Goal: Register for event/course

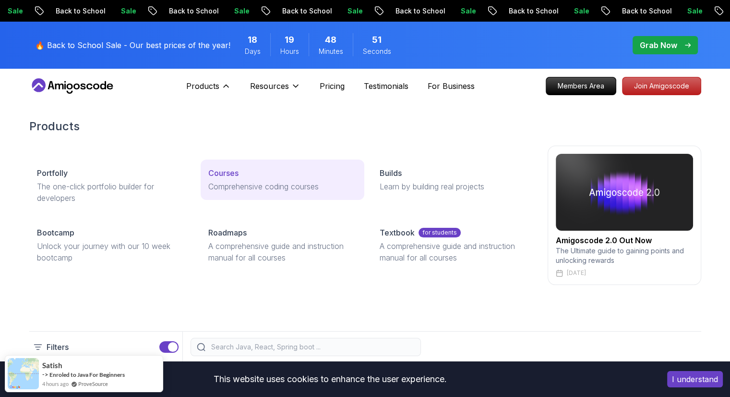
click at [220, 169] on p "Courses" at bounding box center [223, 173] width 30 height 12
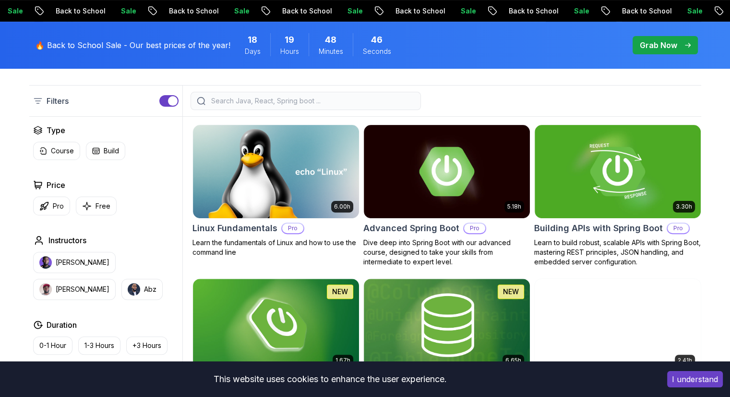
scroll to position [254, 0]
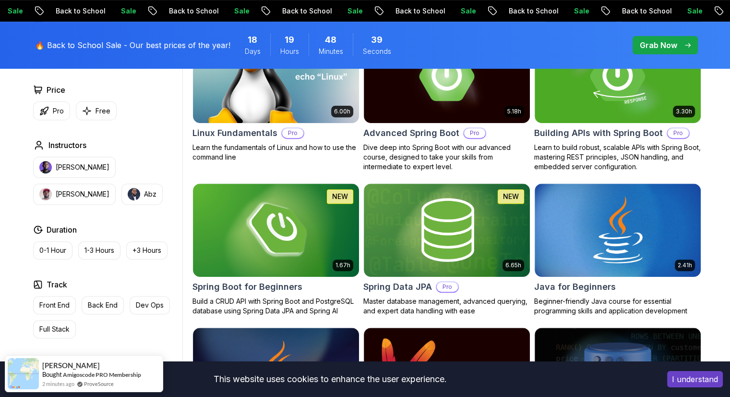
scroll to position [341, 0]
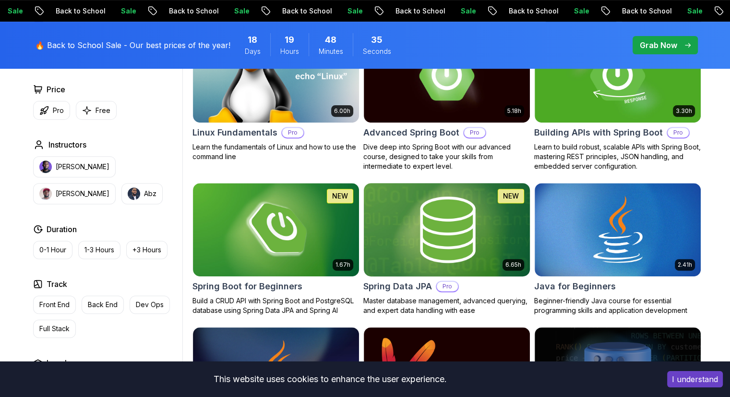
click at [434, 231] on img at bounding box center [447, 229] width 174 height 97
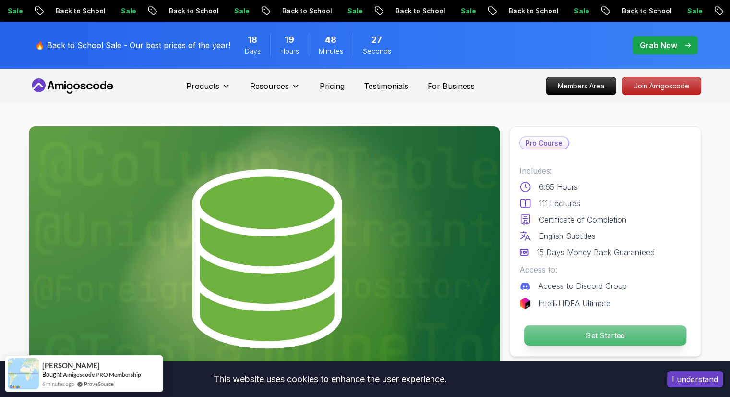
click at [594, 335] on p "Get Started" at bounding box center [605, 335] width 162 height 20
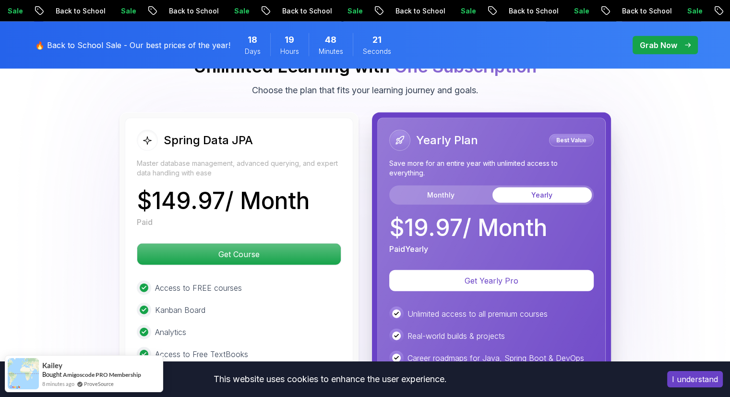
scroll to position [2396, 0]
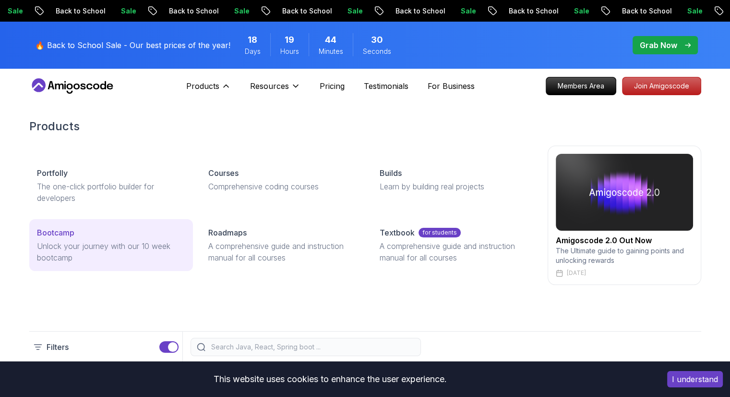
click at [100, 248] on p "Unlock your journey with our 10 week bootcamp" at bounding box center [111, 251] width 148 height 23
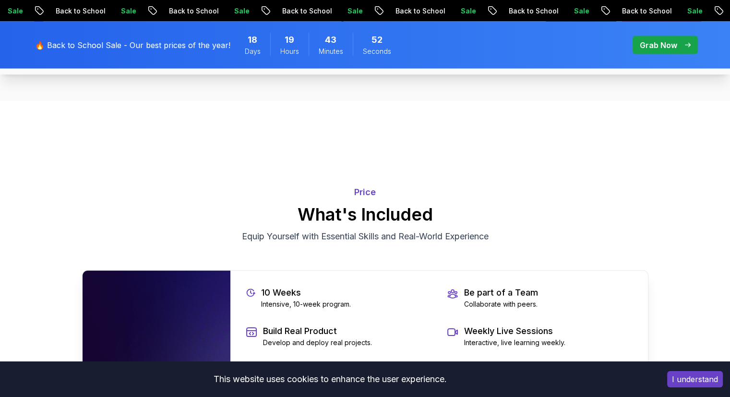
scroll to position [1888, 0]
click at [366, 199] on p "Price" at bounding box center [365, 191] width 567 height 13
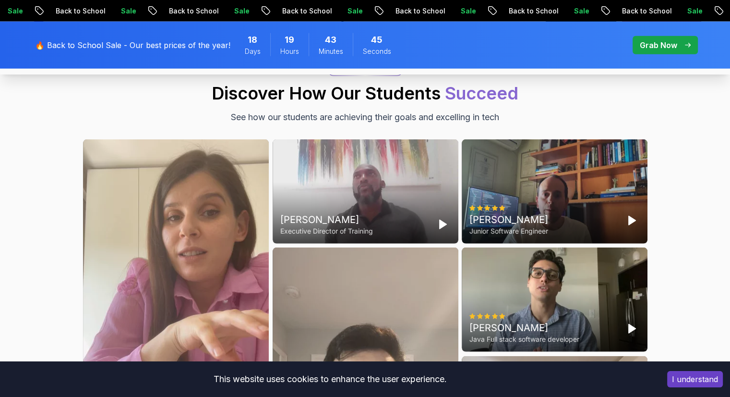
scroll to position [2435, 0]
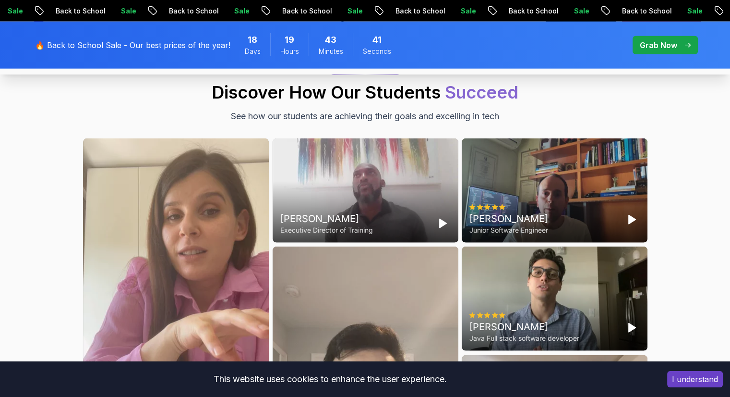
click at [668, 38] on span "pre-order" at bounding box center [665, 45] width 65 height 18
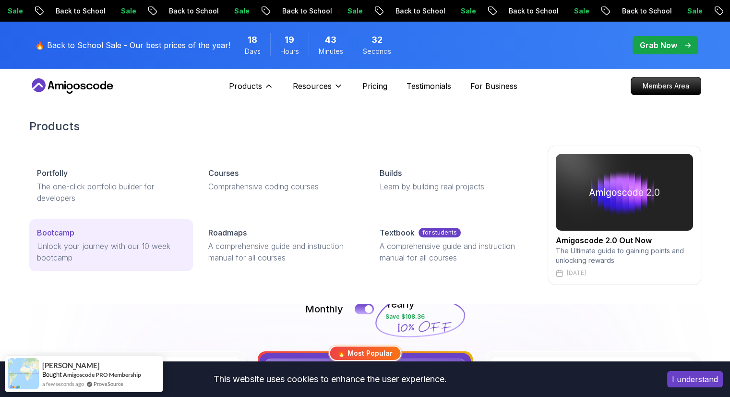
click at [152, 260] on p "Unlock your journey with our 10 week bootcamp" at bounding box center [111, 251] width 148 height 23
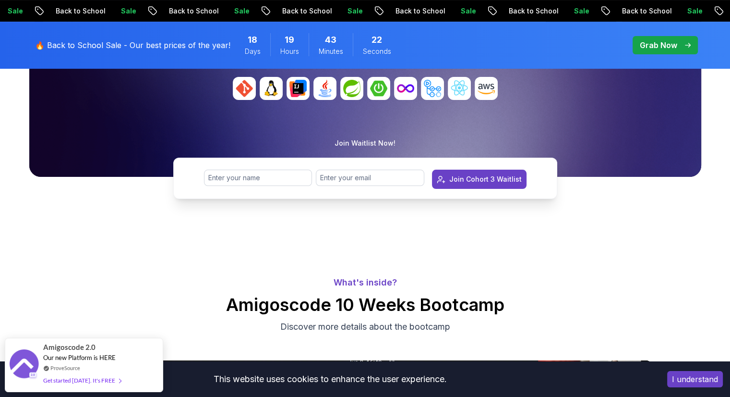
scroll to position [215, 0]
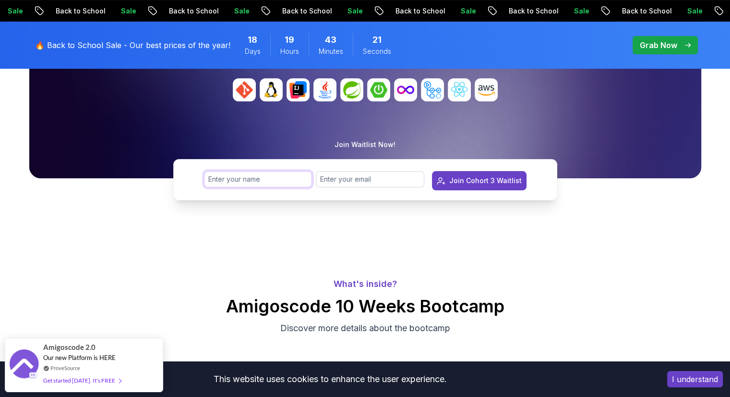
click at [300, 182] on input "text" at bounding box center [258, 179] width 109 height 16
type input "Anmol Patial"
click at [344, 181] on input "email" at bounding box center [370, 179] width 109 height 16
type input "[EMAIL_ADDRESS][DOMAIN_NAME]"
click at [449, 183] on button "Join Cohort 3 Waitlist" at bounding box center [479, 180] width 95 height 19
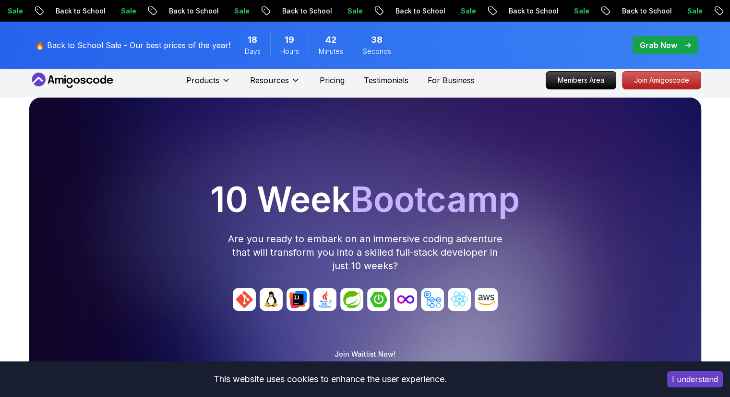
scroll to position [0, 0]
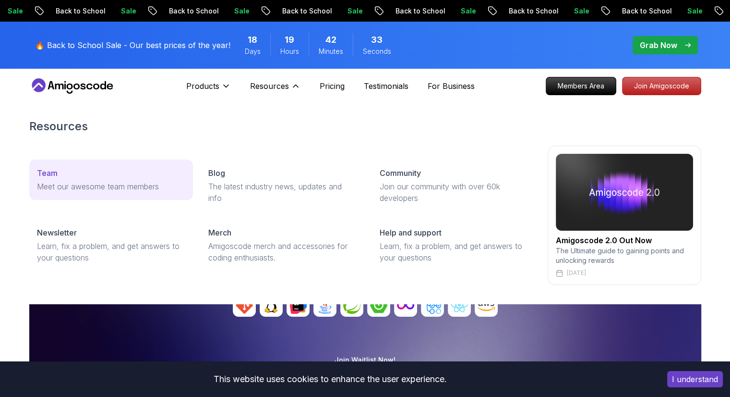
click at [141, 197] on link "Team Meet our awesome team members" at bounding box center [111, 179] width 164 height 40
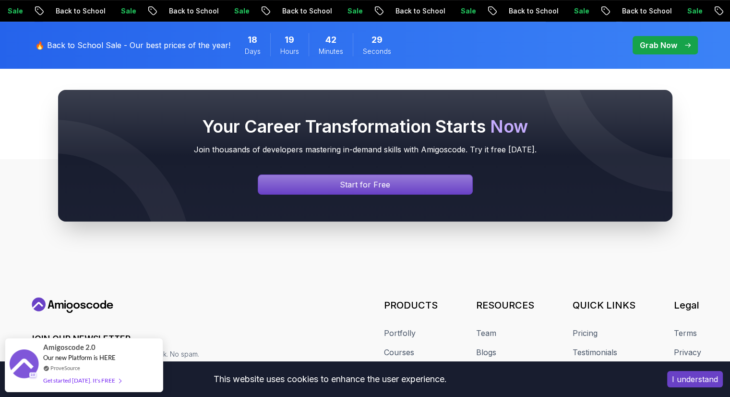
scroll to position [411, 0]
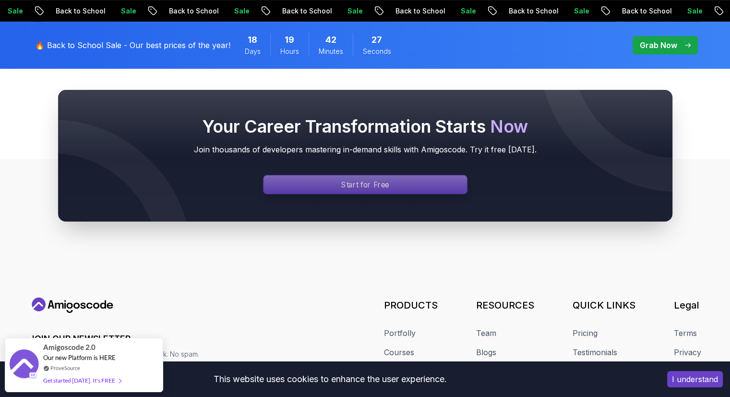
click at [297, 193] on div "Signin page" at bounding box center [366, 184] width 204 height 18
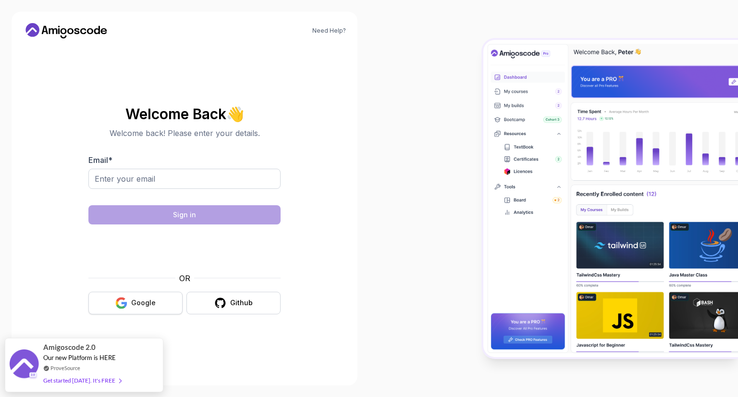
click at [158, 308] on button "Google" at bounding box center [135, 303] width 94 height 23
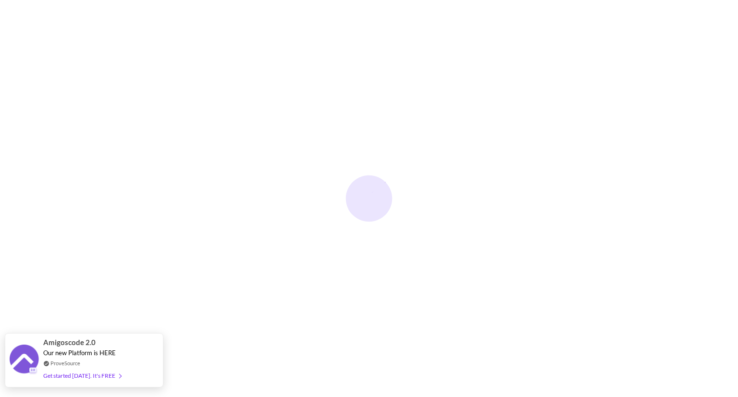
click at [111, 356] on div "Our new Platform is HERE" at bounding box center [82, 353] width 78 height 8
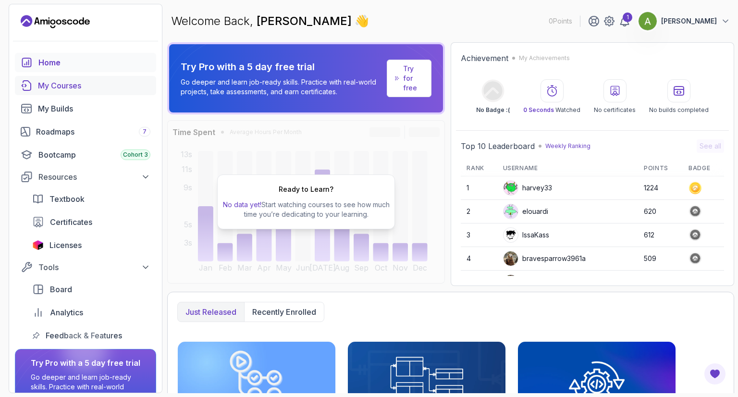
click at [66, 86] on div "My Courses" at bounding box center [94, 86] width 112 height 12
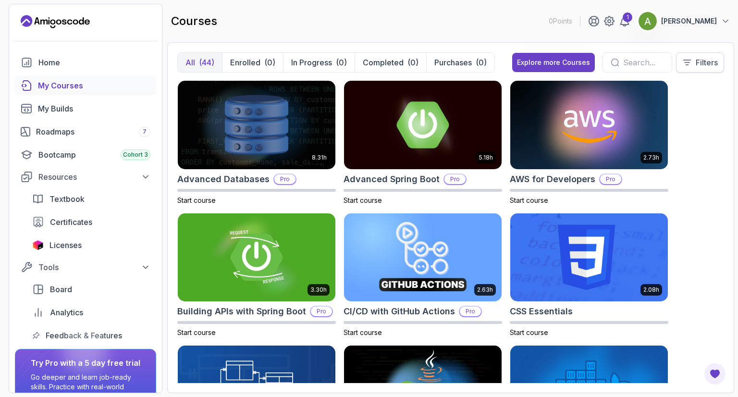
click at [695, 67] on p "Filters" at bounding box center [706, 63] width 22 height 12
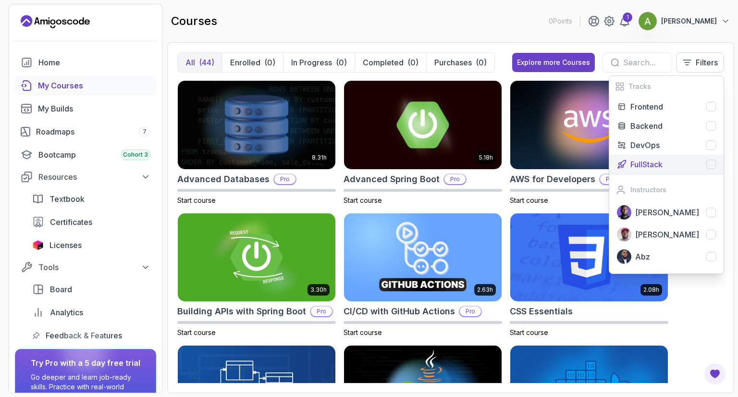
click at [684, 169] on div "FullStack" at bounding box center [672, 164] width 85 height 12
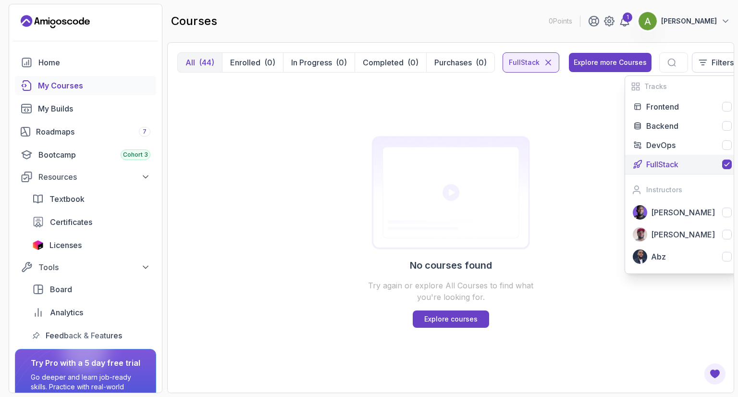
click at [685, 168] on div "FullStack" at bounding box center [688, 164] width 85 height 12
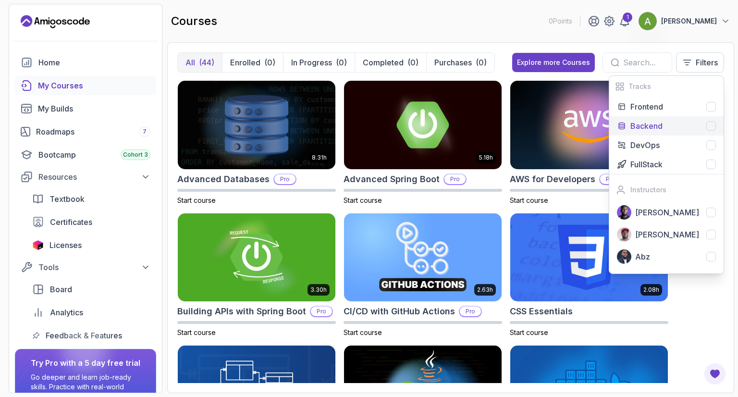
click at [718, 125] on button "Backend" at bounding box center [666, 125] width 114 height 19
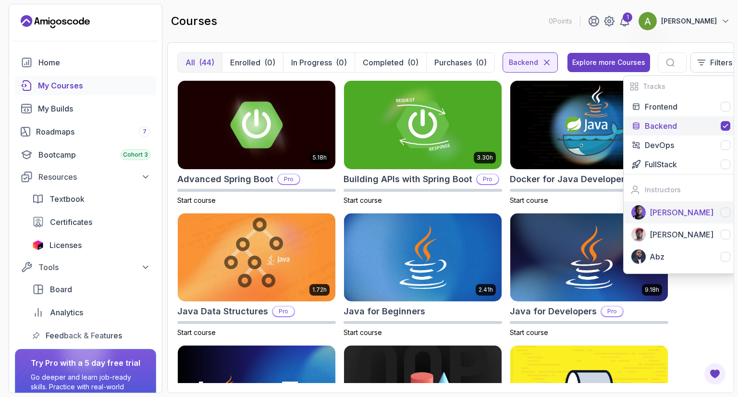
click at [720, 211] on div at bounding box center [725, 212] width 10 height 10
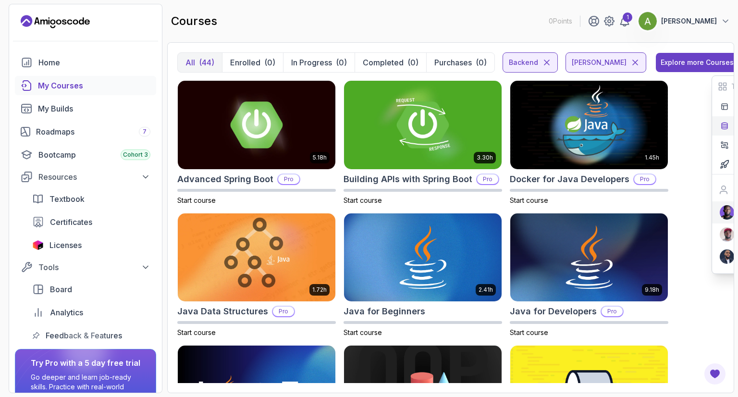
click at [713, 310] on div "5.18h Advanced Spring Boot Pro Start course 3.30h Building APIs with Spring Boo…" at bounding box center [450, 231] width 547 height 303
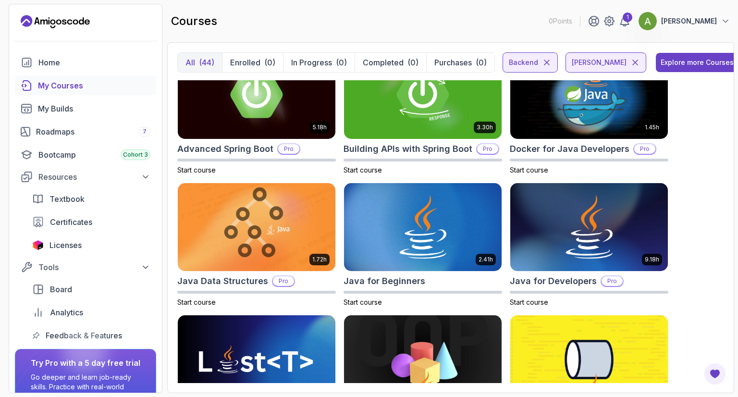
scroll to position [27, 0]
